Goal: Navigation & Orientation: Find specific page/section

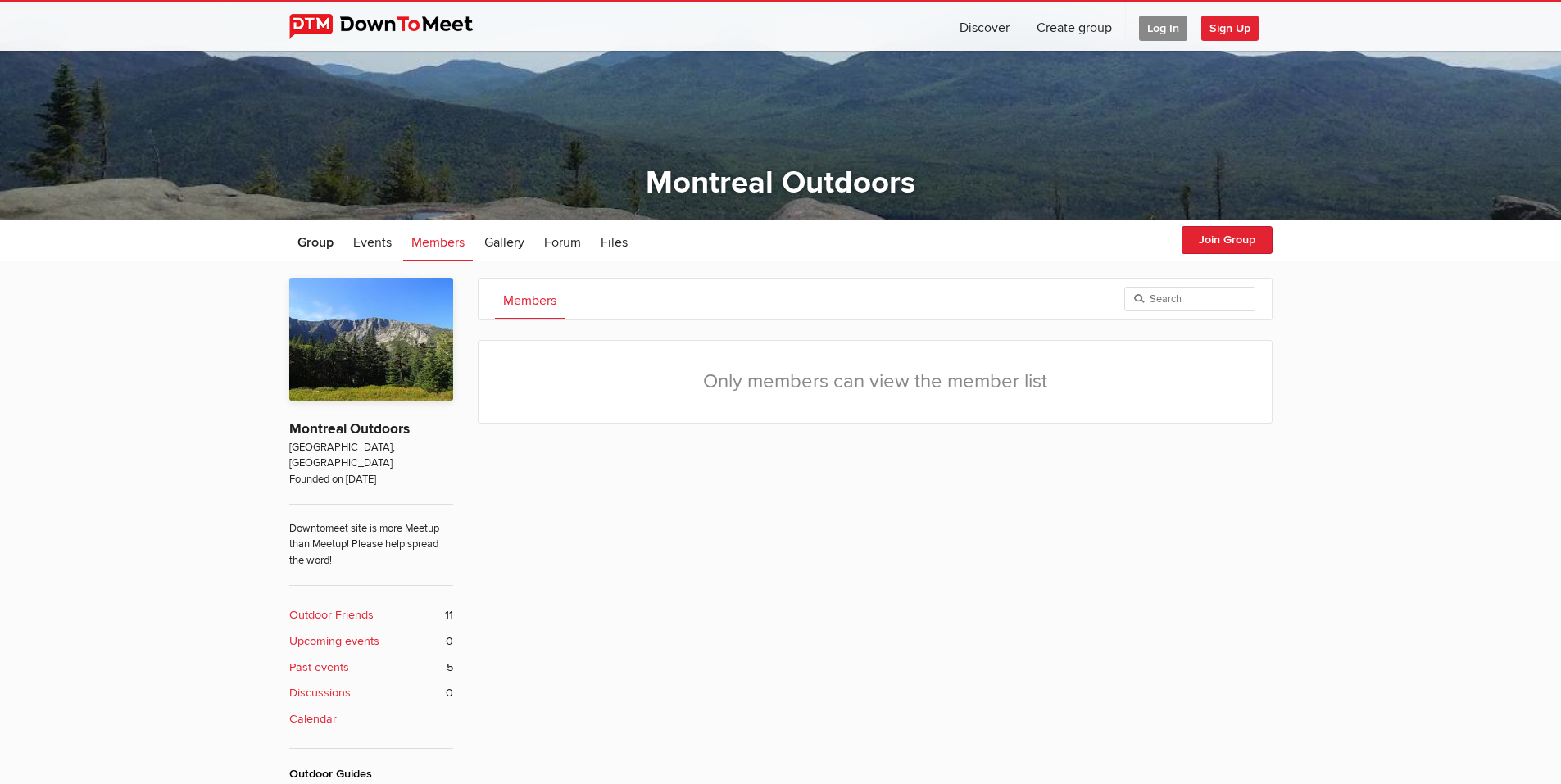
scroll to position [295, 0]
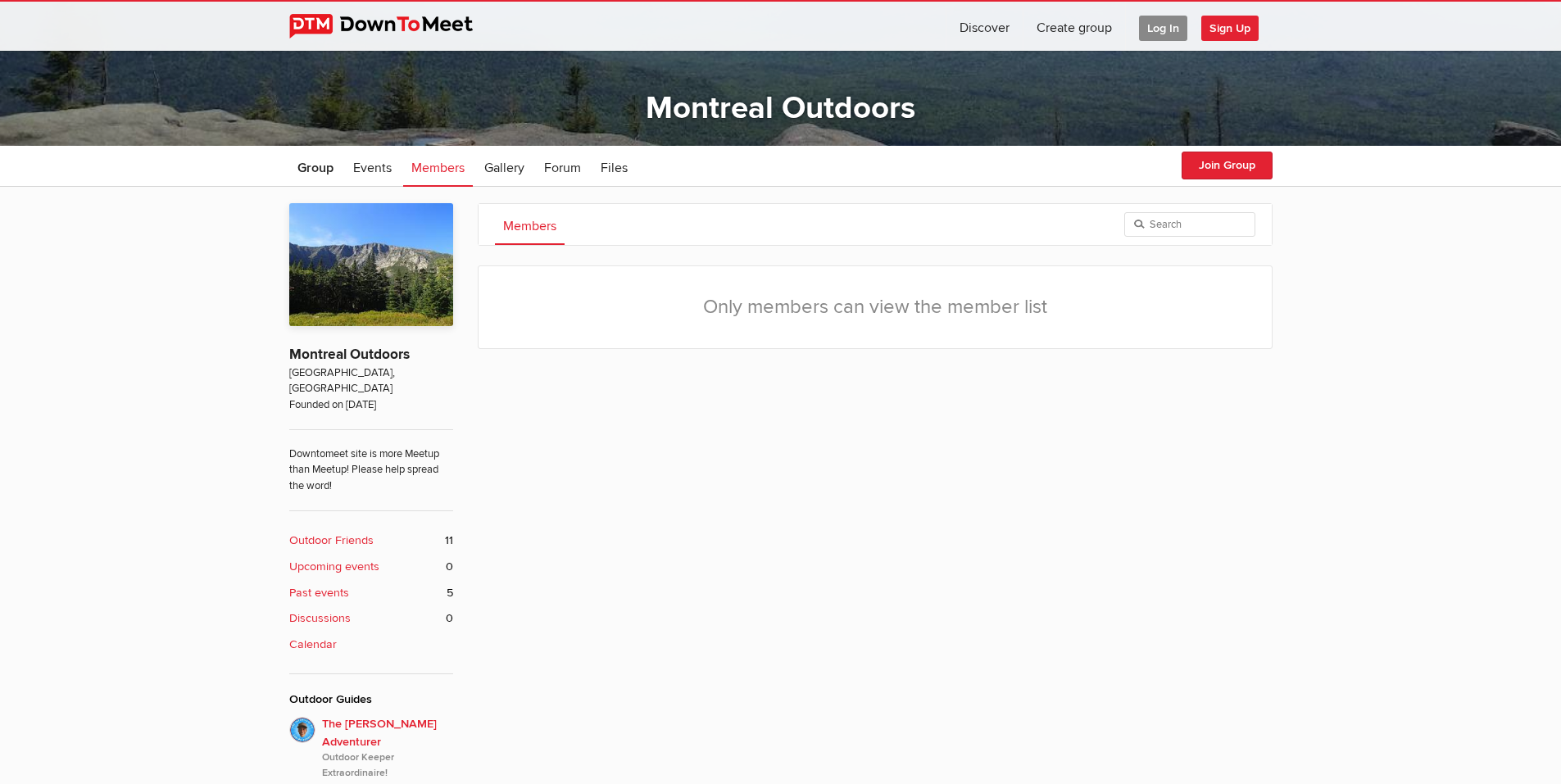
click at [1169, 26] on span "Log In" at bounding box center [1163, 28] width 48 height 25
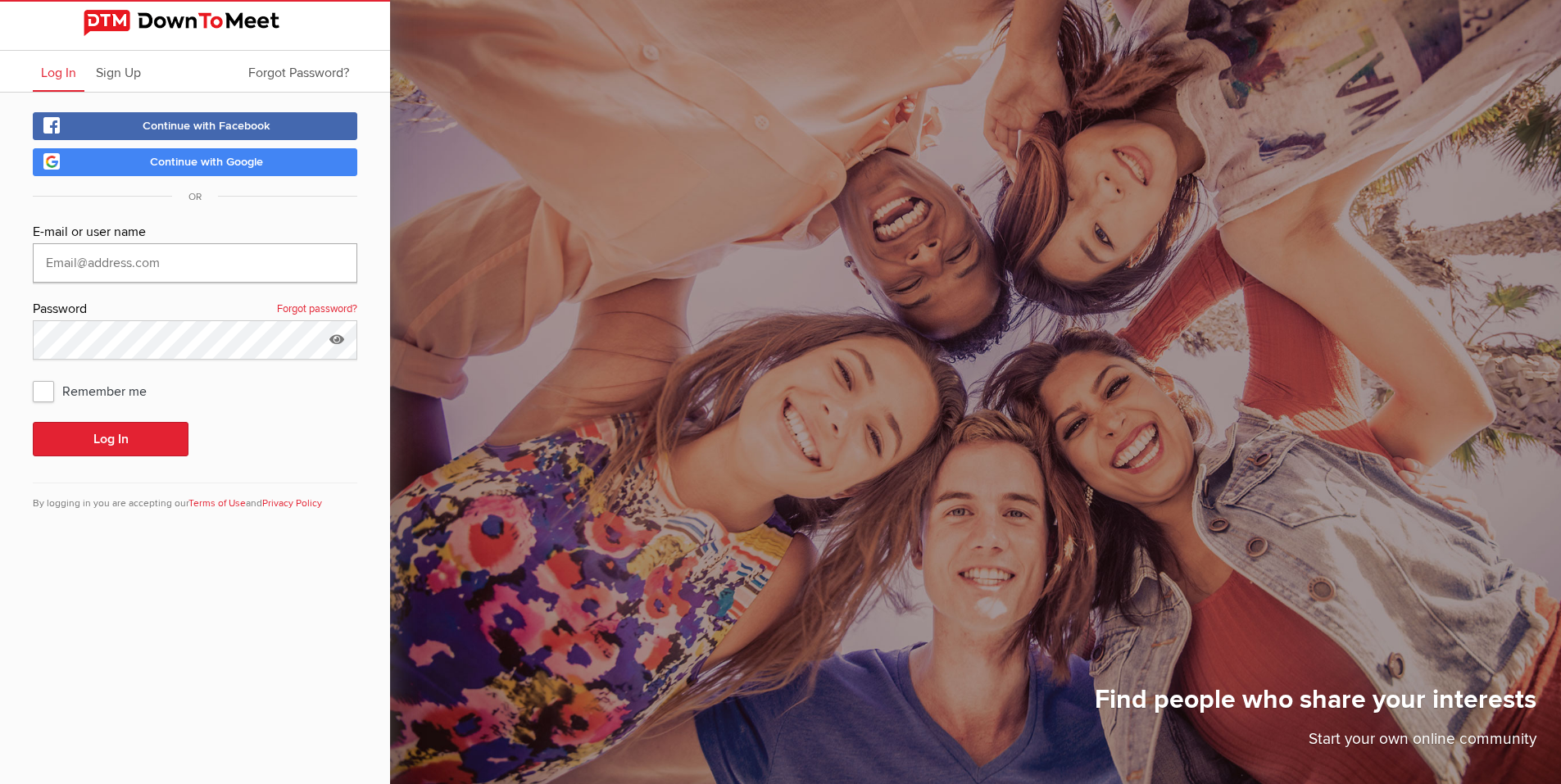
click at [119, 265] on input "text" at bounding box center [195, 262] width 324 height 39
click at [120, 261] on input "text" at bounding box center [195, 262] width 324 height 39
type input "[EMAIL_ADDRESS][DOMAIN_NAME]"
click at [124, 441] on button "Log In" at bounding box center [111, 439] width 156 height 35
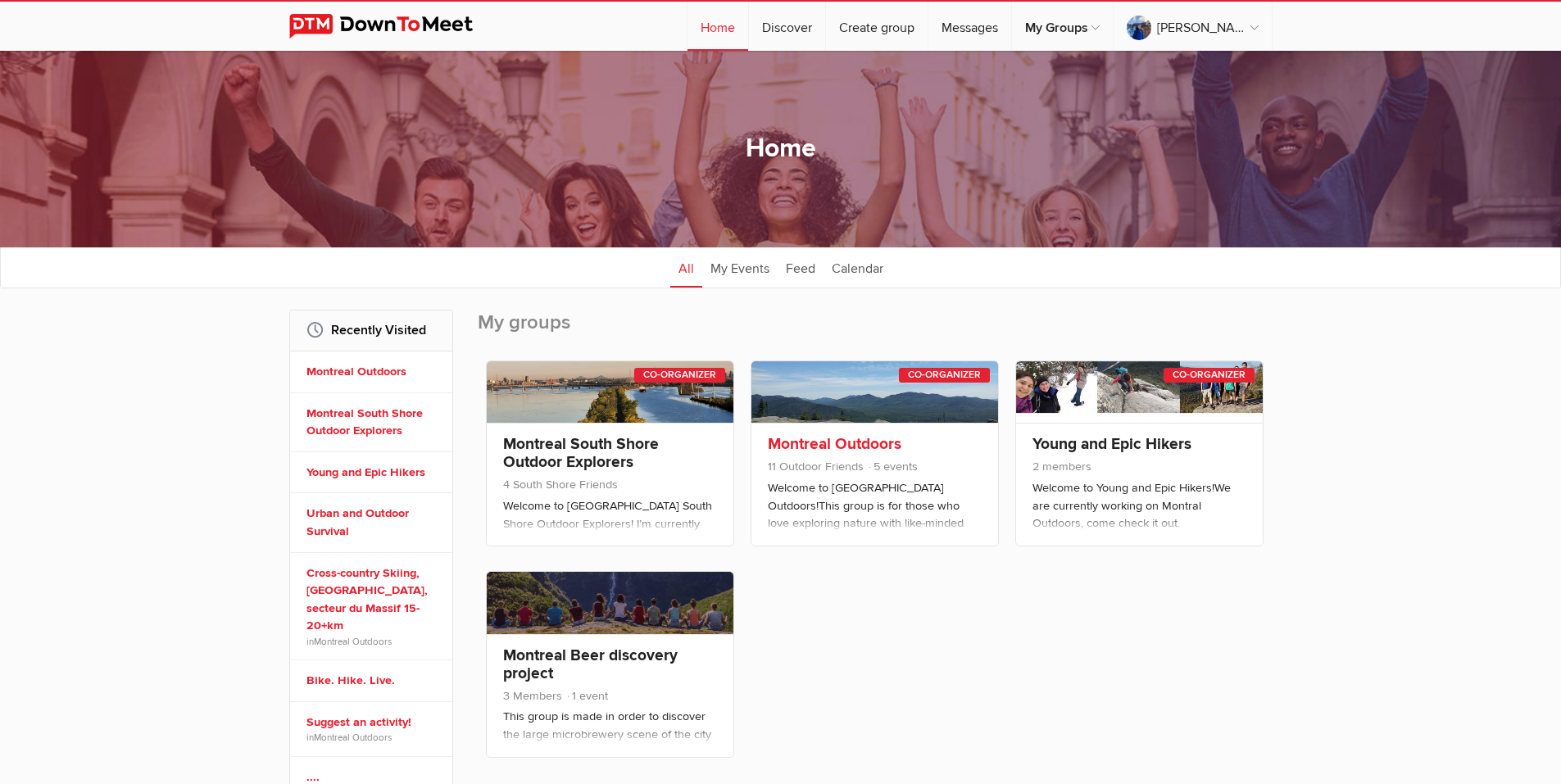
click at [818, 444] on link "Montreal Outdoors" at bounding box center [835, 444] width 134 height 19
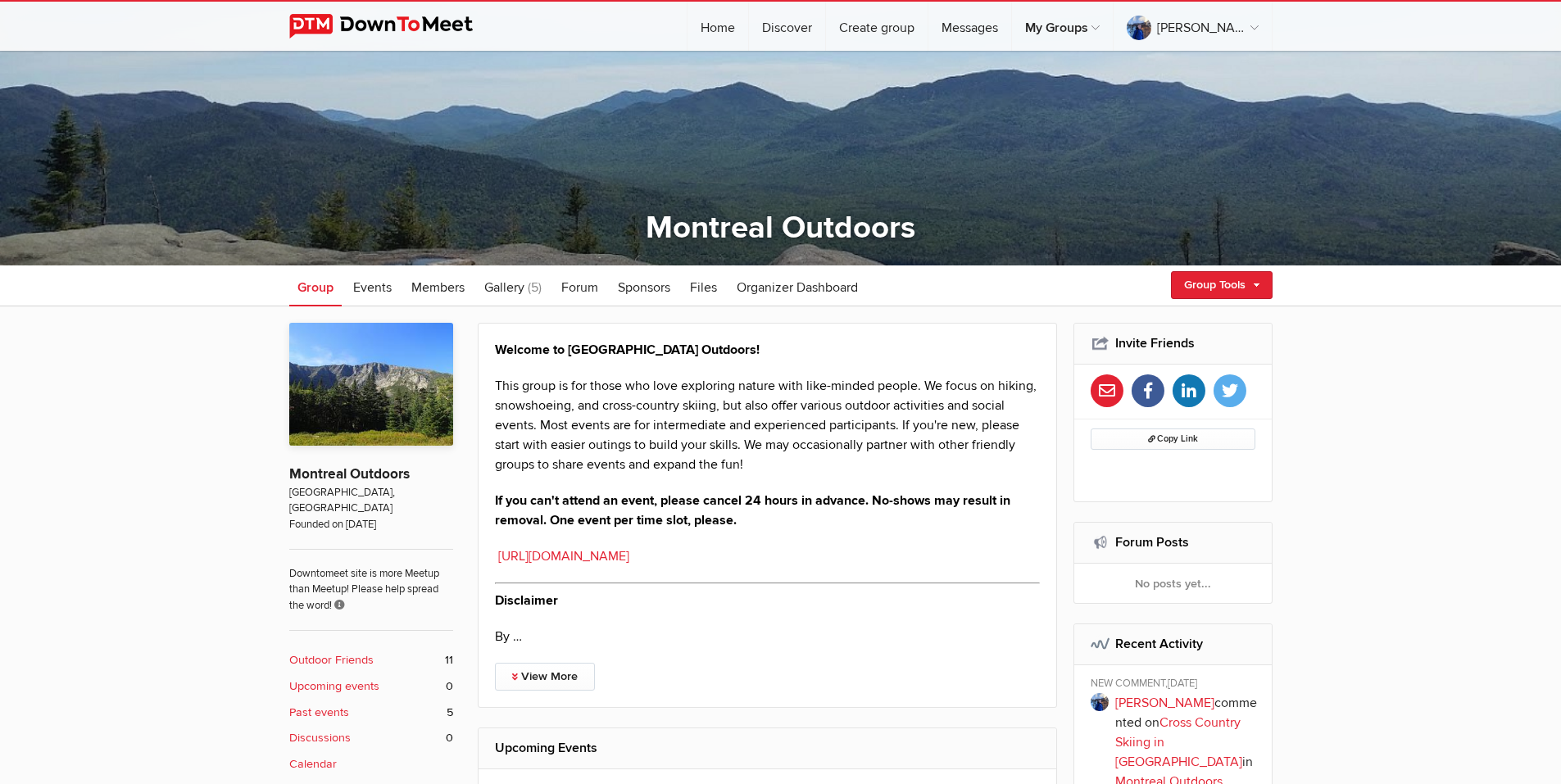
scroll to position [196, 0]
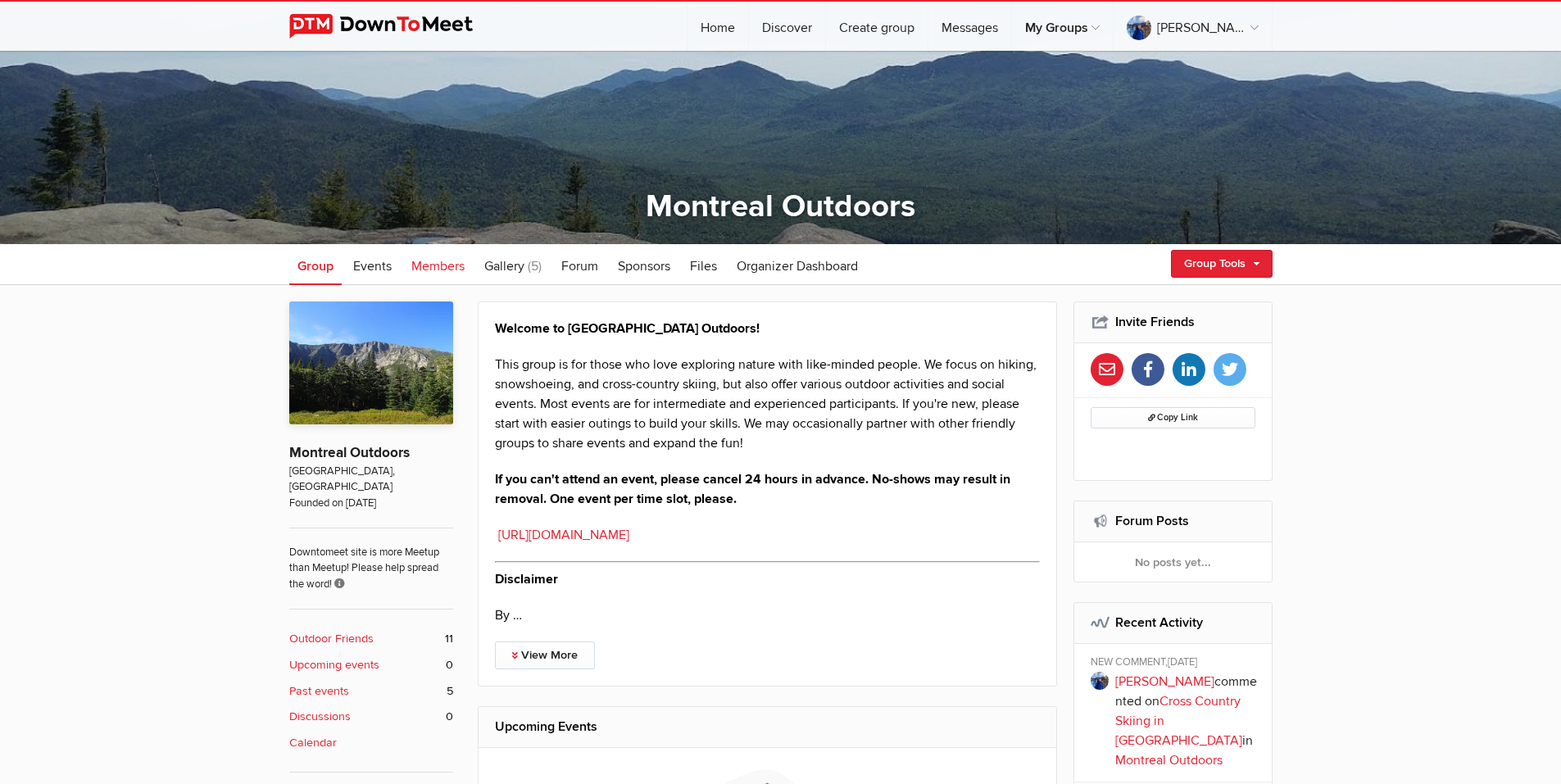
click at [441, 262] on span "Members" at bounding box center [438, 266] width 53 height 16
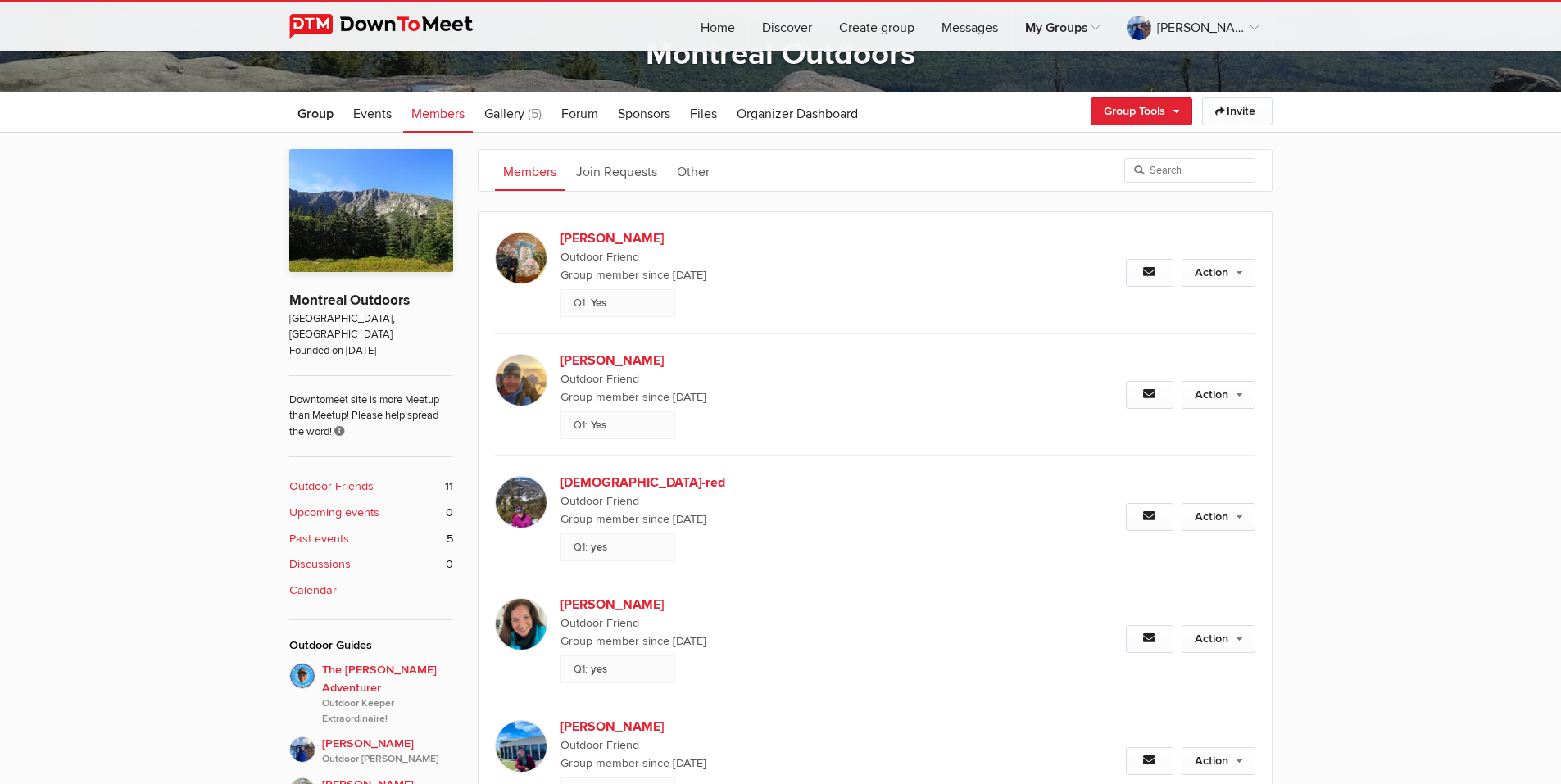
scroll to position [98, 0]
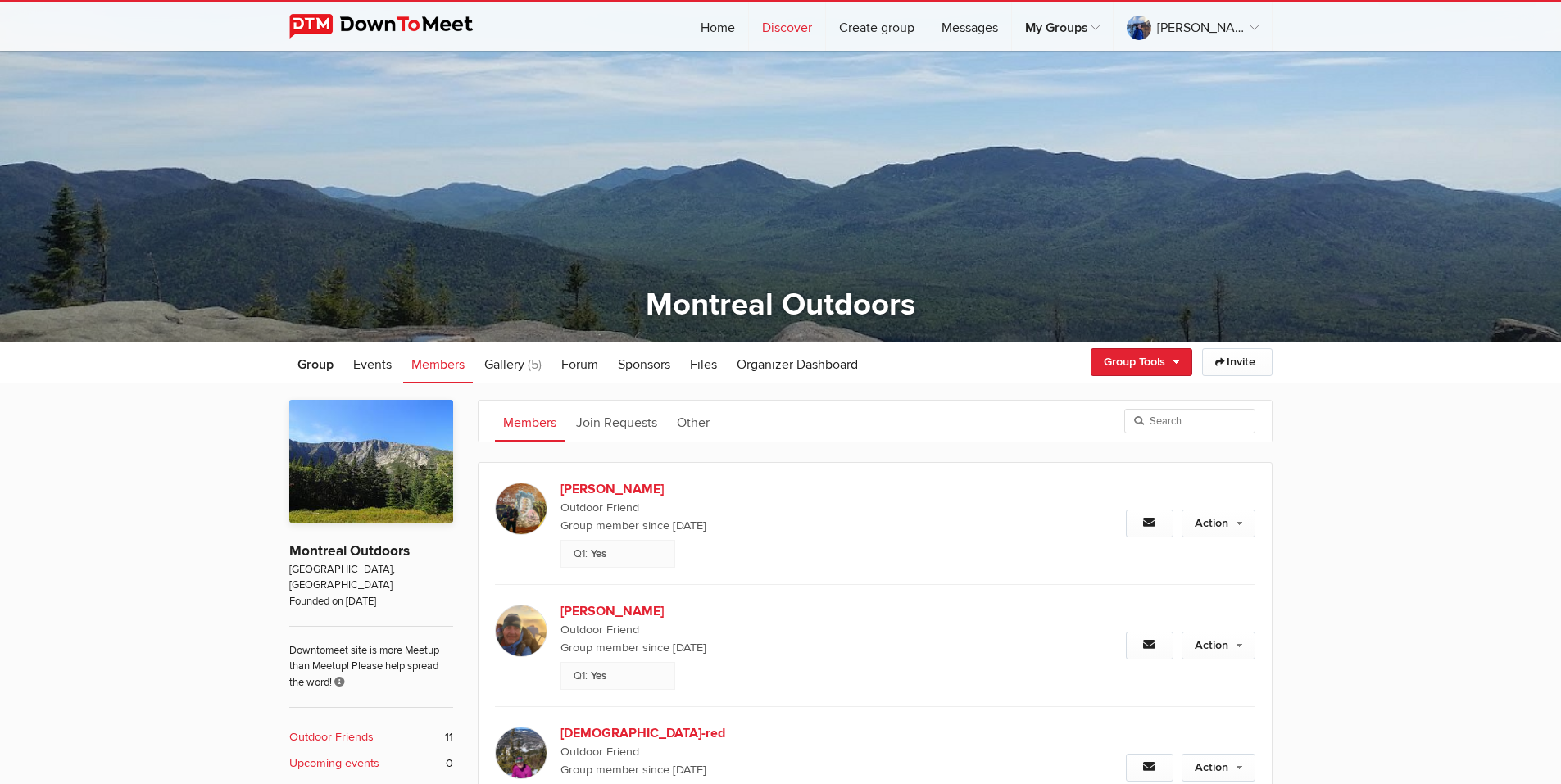
click at [825, 31] on link "Discover" at bounding box center [787, 26] width 76 height 49
select select "null"
